Goal: Transaction & Acquisition: Purchase product/service

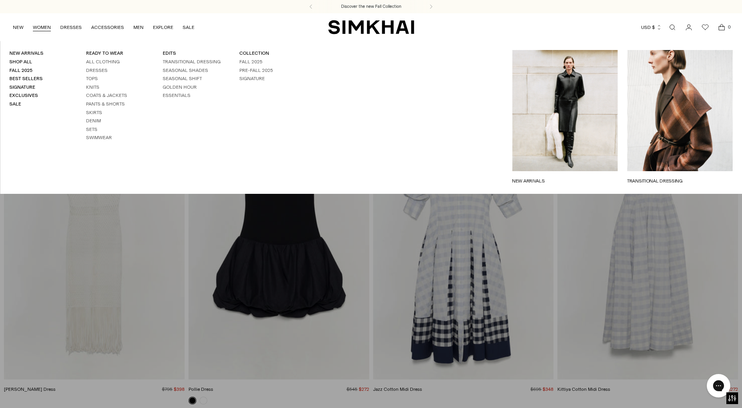
click at [47, 28] on link "WOMEN" at bounding box center [42, 27] width 18 height 17
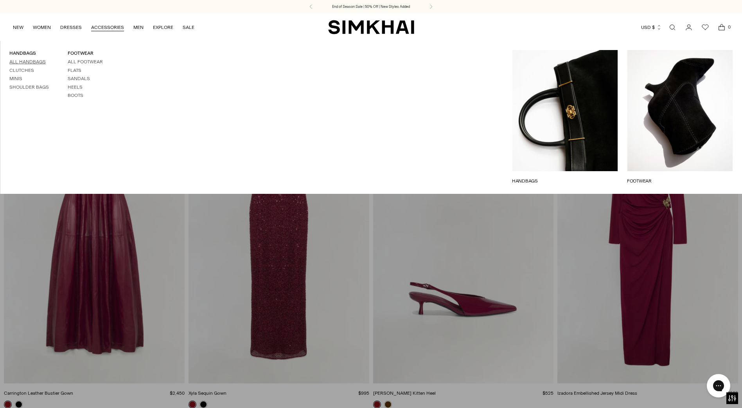
click at [26, 60] on link "All Handbags" at bounding box center [27, 61] width 36 height 5
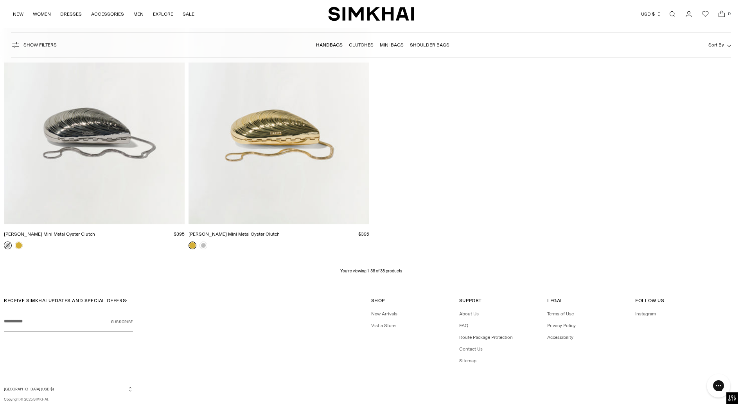
scroll to position [2972, 0]
